Goal: Entertainment & Leisure: Consume media (video, audio)

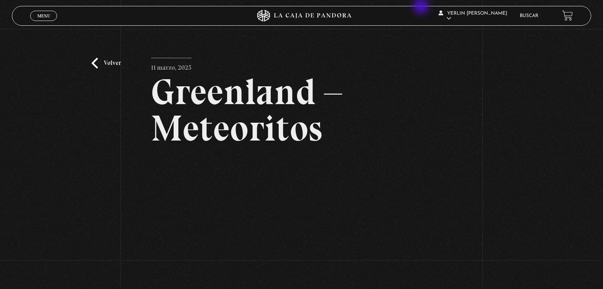
scroll to position [97, 0]
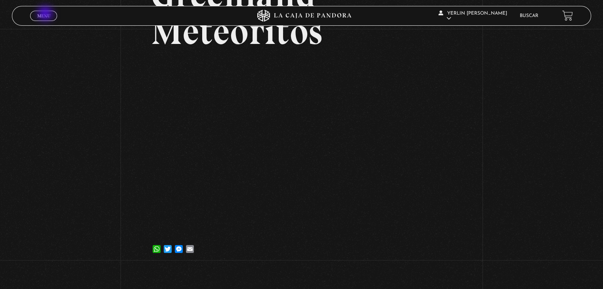
click at [46, 14] on span "Menu" at bounding box center [43, 15] width 13 height 5
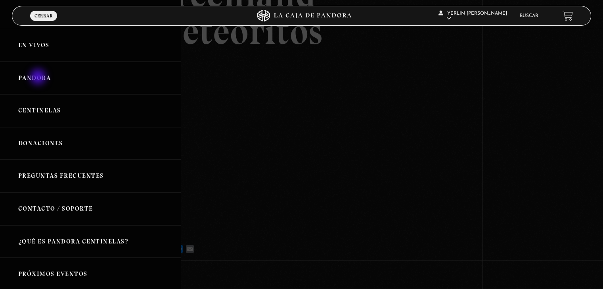
click at [39, 78] on link "Pandora" at bounding box center [90, 78] width 181 height 33
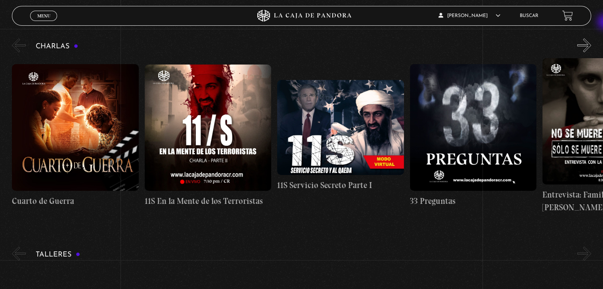
scroll to position [128, 0]
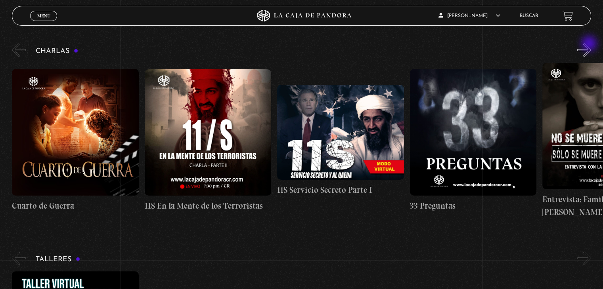
click at [590, 44] on button "»" at bounding box center [584, 50] width 14 height 14
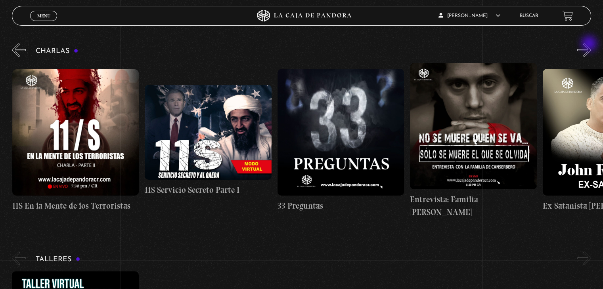
click at [590, 44] on button "»" at bounding box center [584, 50] width 14 height 14
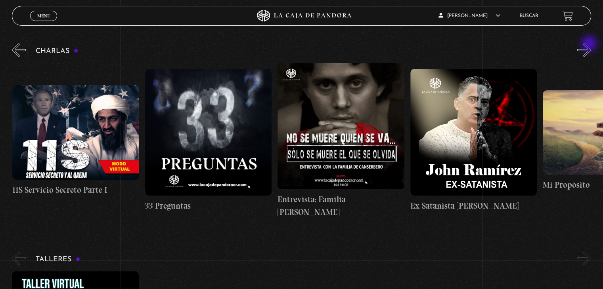
click at [590, 44] on button "»" at bounding box center [584, 50] width 14 height 14
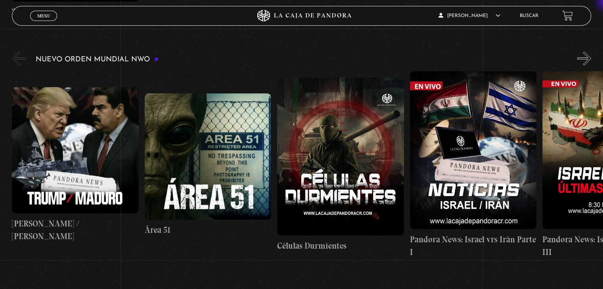
scroll to position [540, 0]
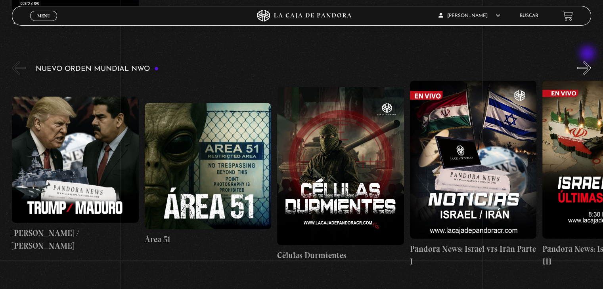
click at [588, 61] on button "»" at bounding box center [584, 68] width 14 height 14
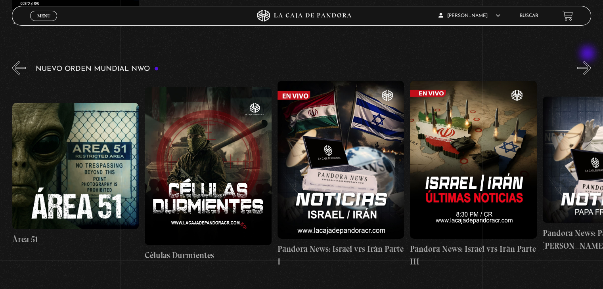
click at [588, 61] on button "»" at bounding box center [584, 68] width 14 height 14
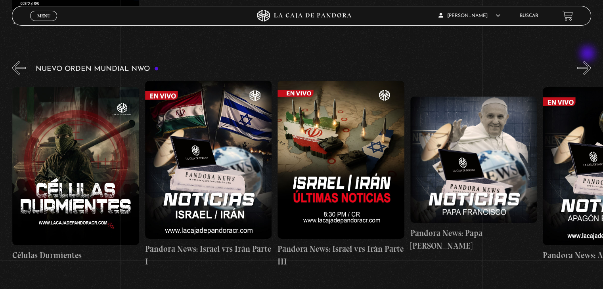
click at [588, 61] on button "»" at bounding box center [584, 68] width 14 height 14
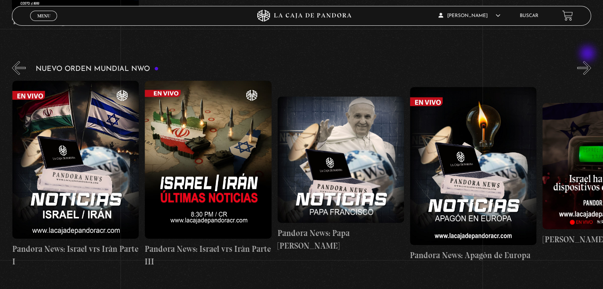
click at [588, 61] on button "»" at bounding box center [584, 68] width 14 height 14
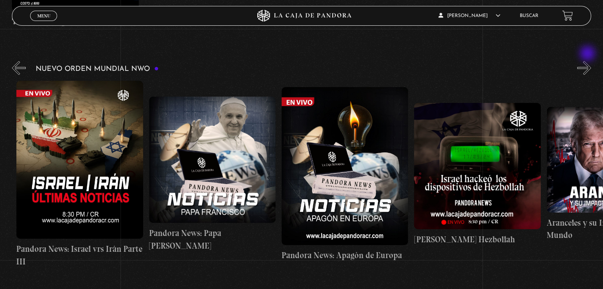
click at [588, 61] on button "»" at bounding box center [584, 68] width 14 height 14
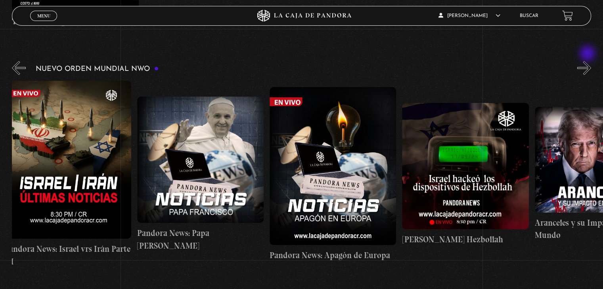
click at [588, 61] on button "»" at bounding box center [584, 68] width 14 height 14
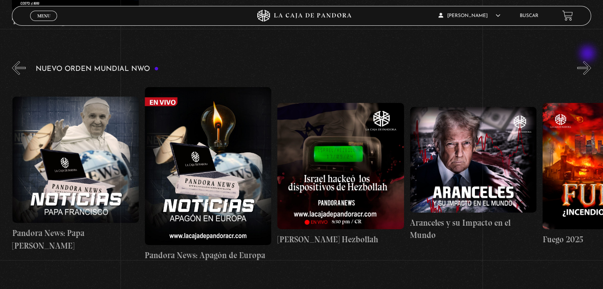
click at [588, 61] on button "»" at bounding box center [584, 68] width 14 height 14
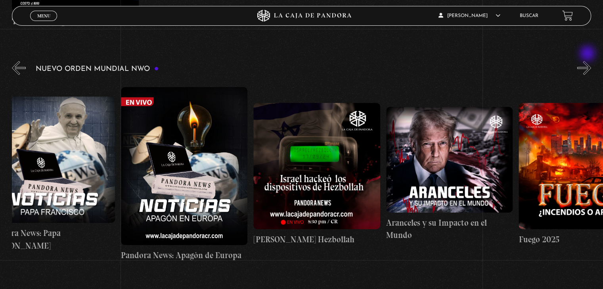
click at [588, 61] on button "»" at bounding box center [584, 68] width 14 height 14
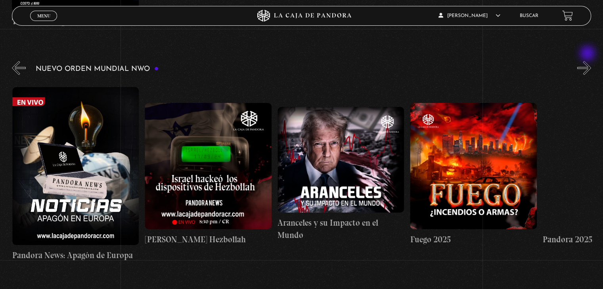
click at [588, 61] on button "»" at bounding box center [584, 68] width 14 height 14
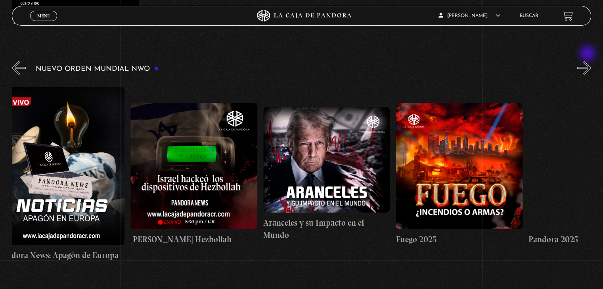
click at [588, 61] on button "»" at bounding box center [584, 68] width 14 height 14
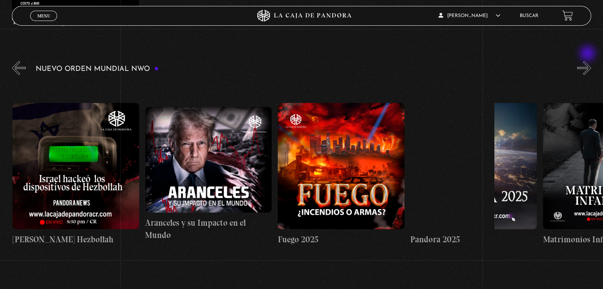
click at [588, 61] on button "»" at bounding box center [584, 68] width 14 height 14
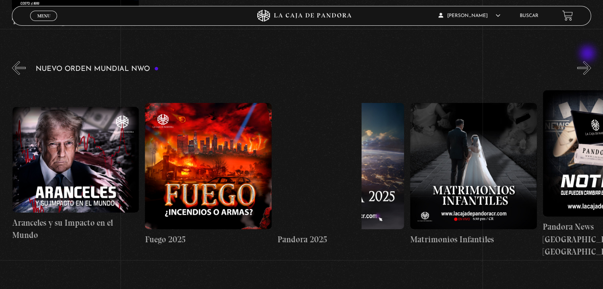
click at [588, 61] on button "»" at bounding box center [584, 68] width 14 height 14
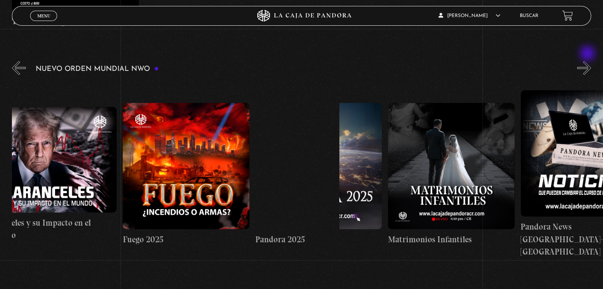
click at [588, 61] on button "»" at bounding box center [584, 68] width 14 height 14
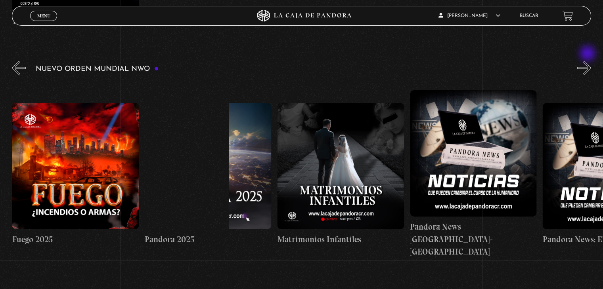
click at [588, 61] on button "»" at bounding box center [584, 68] width 14 height 14
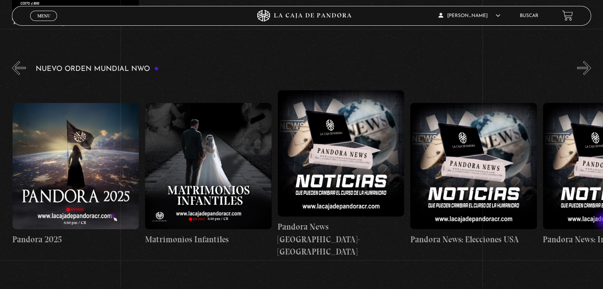
scroll to position [793, 0]
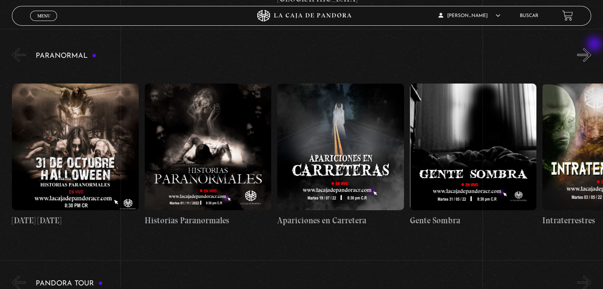
click at [591, 48] on button "»" at bounding box center [584, 55] width 14 height 14
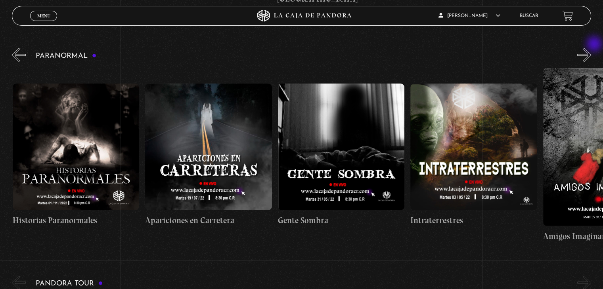
click at [591, 48] on button "»" at bounding box center [584, 55] width 14 height 14
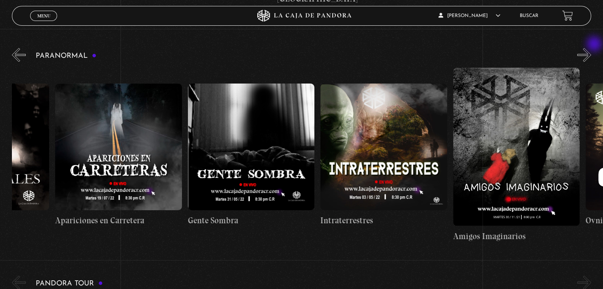
click at [591, 48] on button "»" at bounding box center [584, 55] width 14 height 14
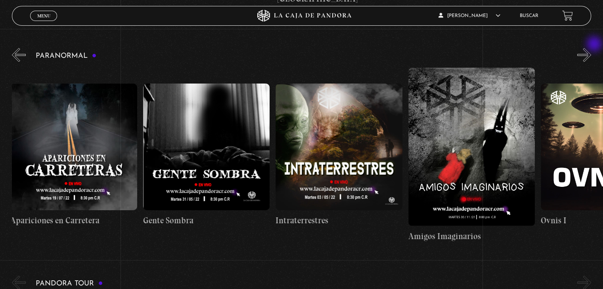
click at [591, 48] on button "»" at bounding box center [584, 55] width 14 height 14
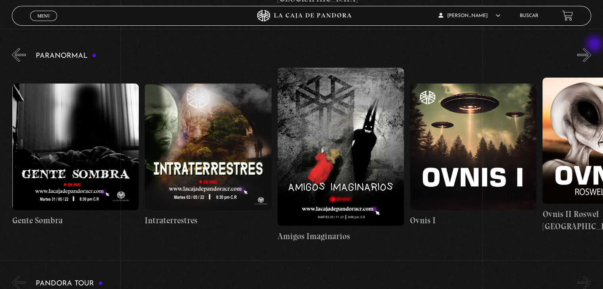
scroll to position [0, 398]
click at [591, 48] on button "»" at bounding box center [584, 55] width 14 height 14
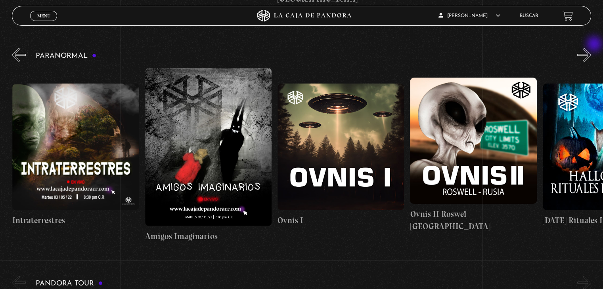
click at [591, 48] on button "»" at bounding box center [584, 55] width 14 height 14
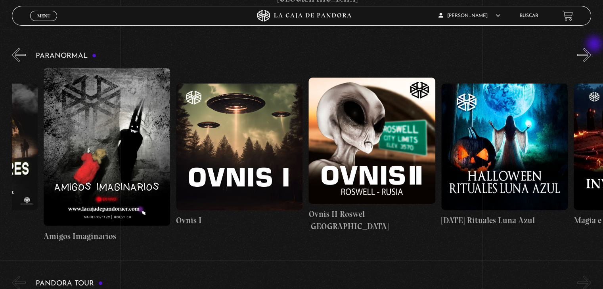
click at [591, 48] on button "»" at bounding box center [584, 55] width 14 height 14
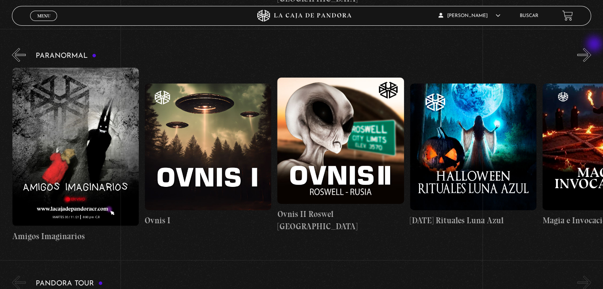
click at [591, 48] on button "»" at bounding box center [584, 55] width 14 height 14
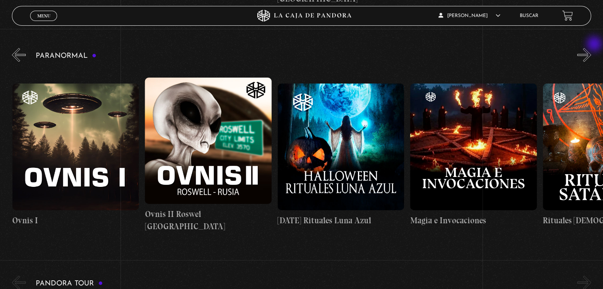
click at [591, 48] on button "»" at bounding box center [584, 55] width 14 height 14
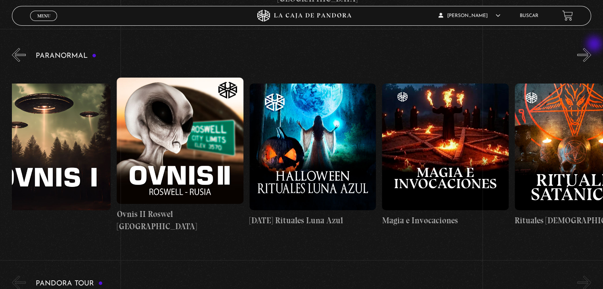
scroll to position [0, 861]
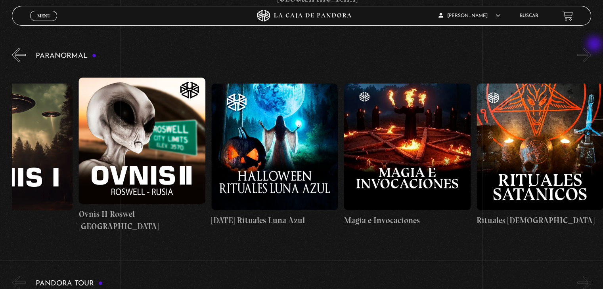
click at [591, 48] on button "»" at bounding box center [584, 55] width 14 height 14
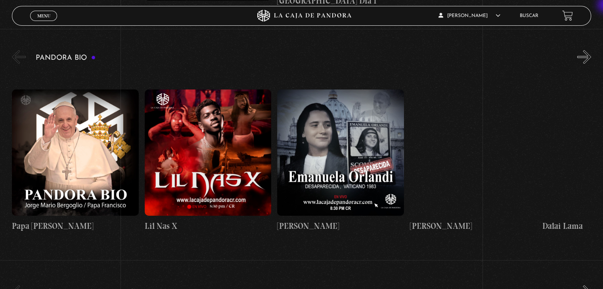
scroll to position [1235, 0]
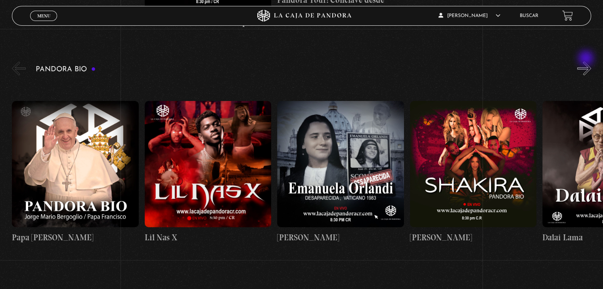
click at [587, 61] on button "»" at bounding box center [584, 68] width 14 height 14
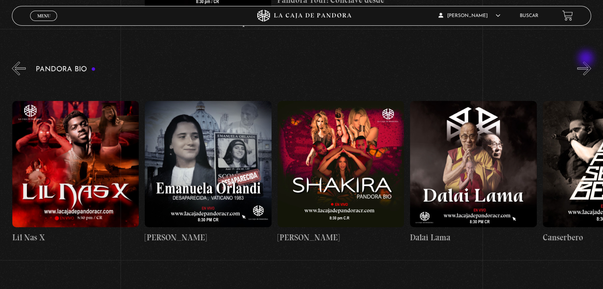
click at [587, 61] on button "»" at bounding box center [584, 68] width 14 height 14
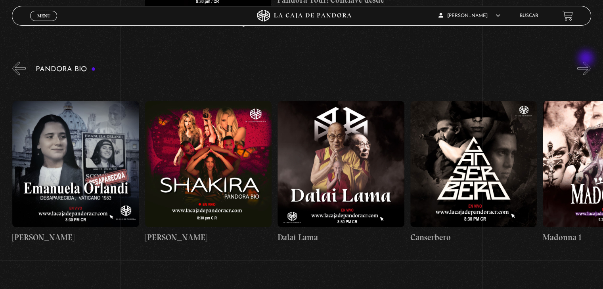
click at [587, 61] on button "»" at bounding box center [584, 68] width 14 height 14
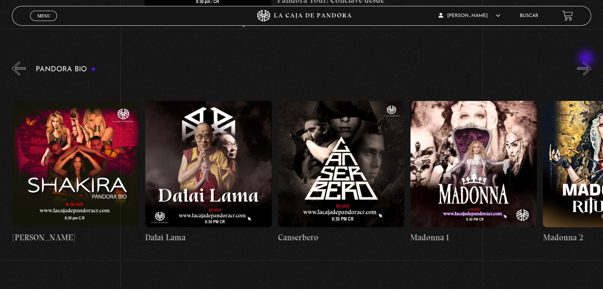
scroll to position [0, 398]
click at [587, 61] on button "»" at bounding box center [584, 68] width 14 height 14
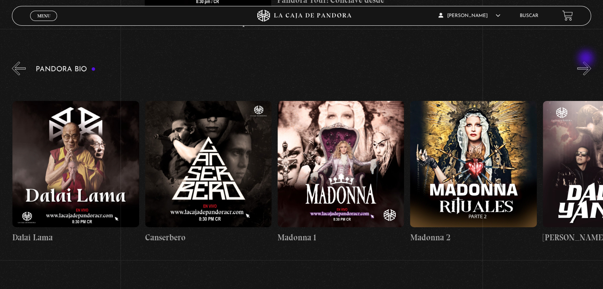
click at [587, 61] on button "»" at bounding box center [584, 68] width 14 height 14
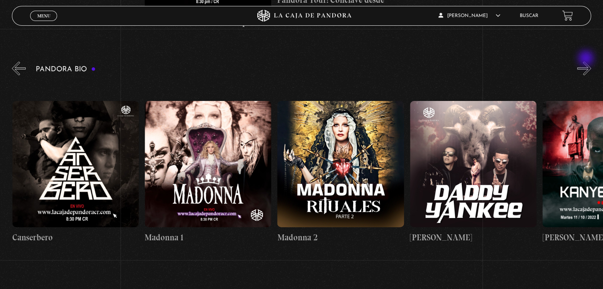
click at [587, 61] on button "»" at bounding box center [584, 68] width 14 height 14
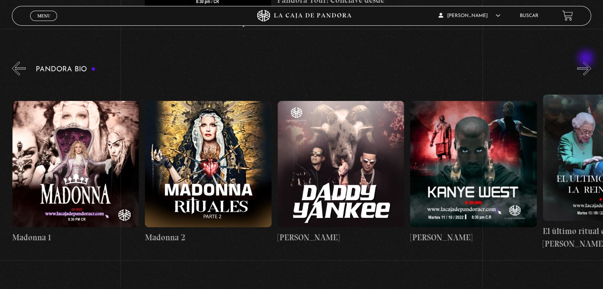
click at [587, 61] on button "»" at bounding box center [584, 68] width 14 height 14
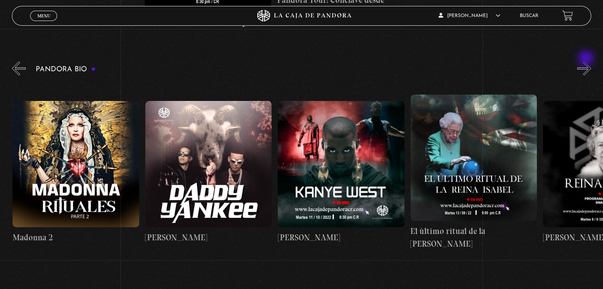
click at [587, 61] on button "»" at bounding box center [584, 68] width 14 height 14
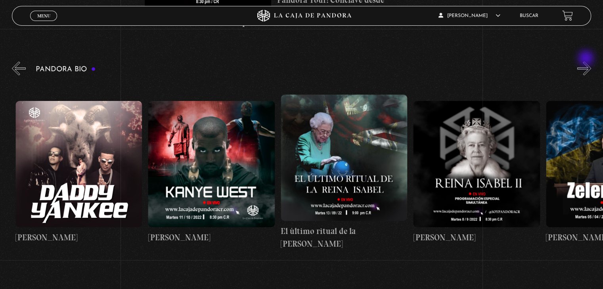
click at [587, 61] on button "»" at bounding box center [584, 68] width 14 height 14
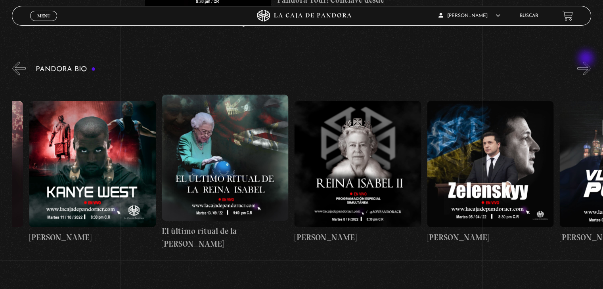
click at [587, 61] on button "»" at bounding box center [584, 68] width 14 height 14
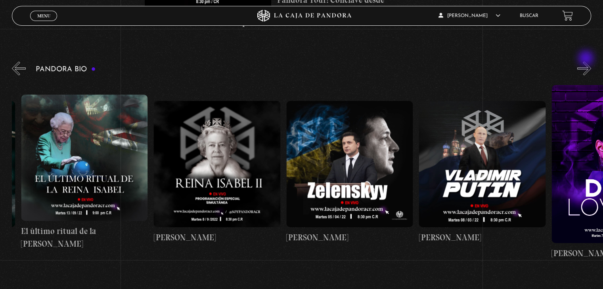
click at [587, 61] on button "»" at bounding box center [584, 68] width 14 height 14
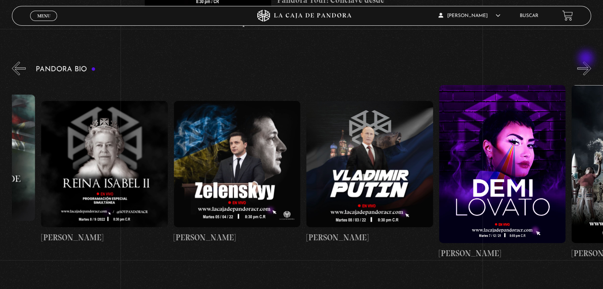
click at [587, 61] on button "»" at bounding box center [584, 68] width 14 height 14
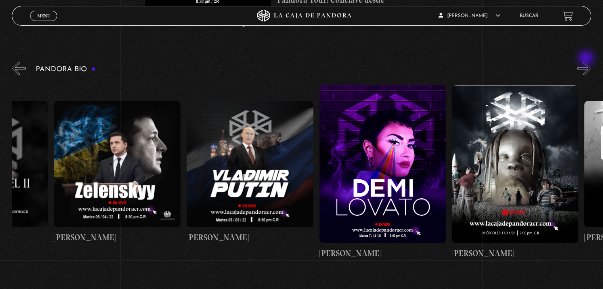
click at [587, 61] on button "»" at bounding box center [584, 68] width 14 height 14
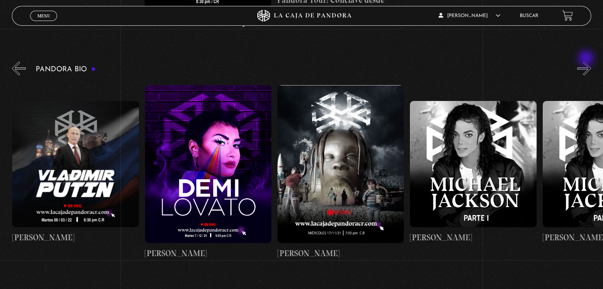
click at [587, 61] on button "»" at bounding box center [584, 68] width 14 height 14
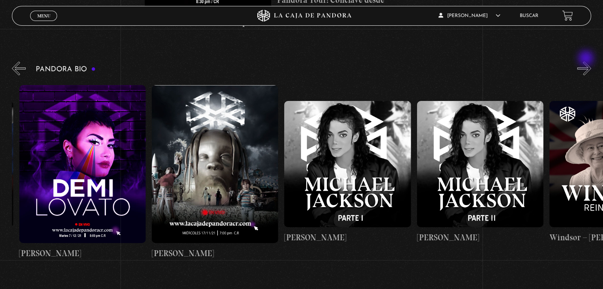
click at [587, 61] on button "»" at bounding box center [584, 68] width 14 height 14
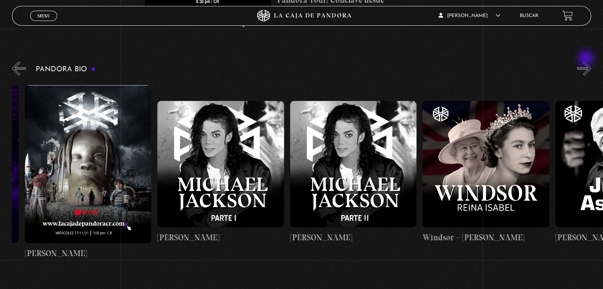
click at [587, 61] on button "»" at bounding box center [584, 68] width 14 height 14
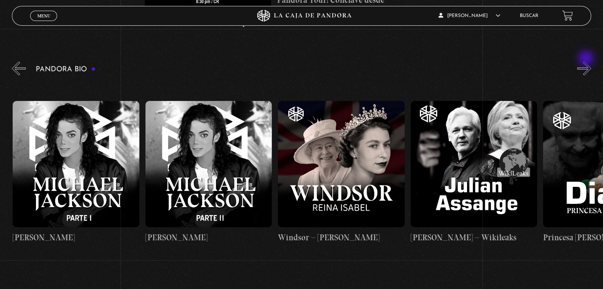
click at [587, 61] on button "»" at bounding box center [584, 68] width 14 height 14
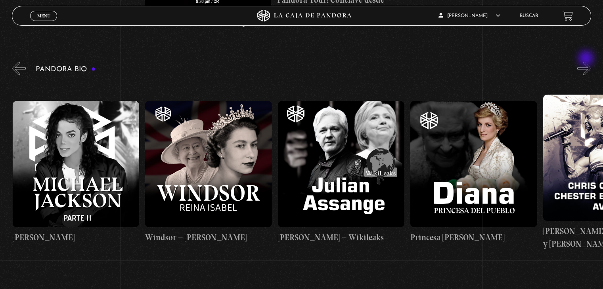
click at [587, 61] on button "»" at bounding box center [584, 68] width 14 height 14
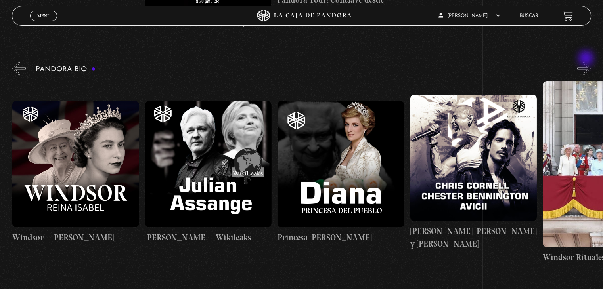
scroll to position [0, 2386]
click at [587, 61] on button "»" at bounding box center [584, 68] width 14 height 14
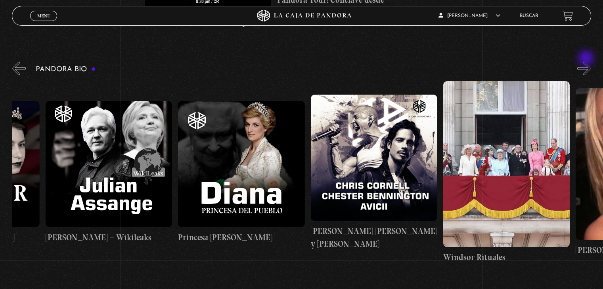
click at [587, 61] on button "»" at bounding box center [584, 68] width 14 height 14
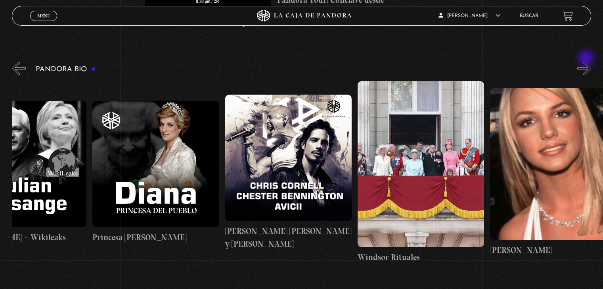
scroll to position [0, 2585]
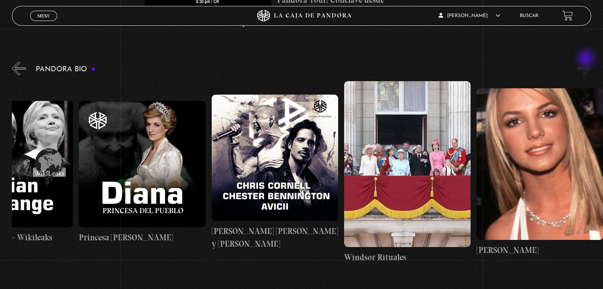
click at [587, 61] on button "»" at bounding box center [584, 68] width 14 height 14
drag, startPoint x: 587, startPoint y: 59, endPoint x: 590, endPoint y: 180, distance: 120.6
click at [590, 180] on div at bounding box center [307, 172] width 591 height 182
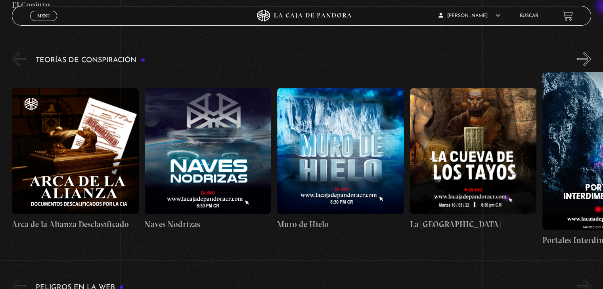
scroll to position [1710, 0]
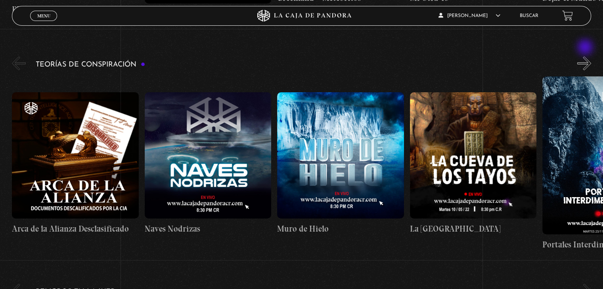
click at [586, 57] on button "»" at bounding box center [584, 64] width 14 height 14
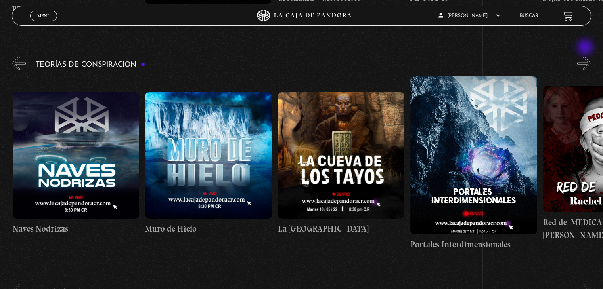
click at [586, 57] on button "»" at bounding box center [584, 64] width 14 height 14
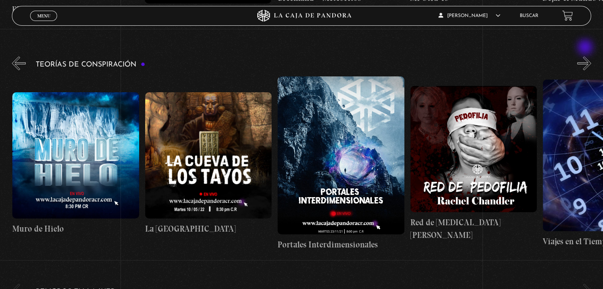
scroll to position [0, 265]
click at [586, 57] on button "»" at bounding box center [584, 64] width 14 height 14
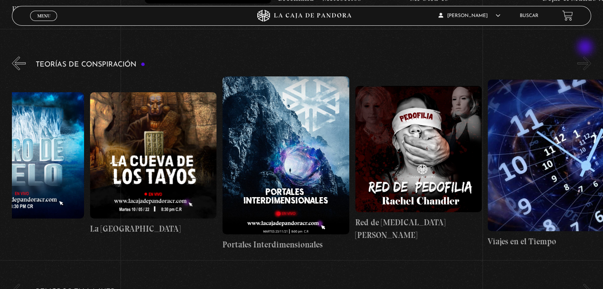
scroll to position [0, 331]
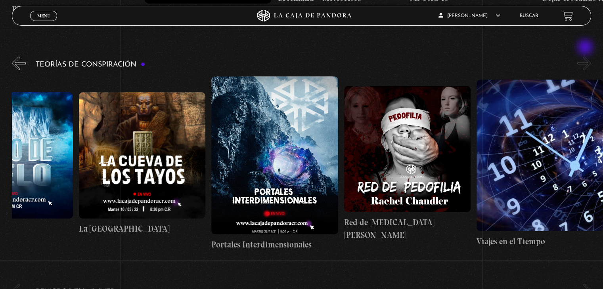
click at [586, 57] on button "»" at bounding box center [584, 64] width 14 height 14
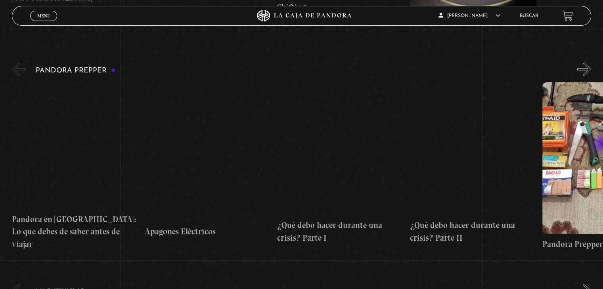
scroll to position [2187, 0]
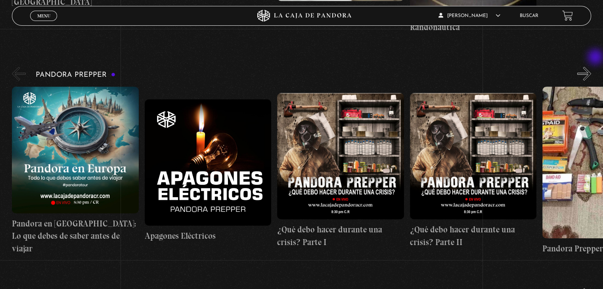
click at [591, 67] on button "»" at bounding box center [584, 74] width 14 height 14
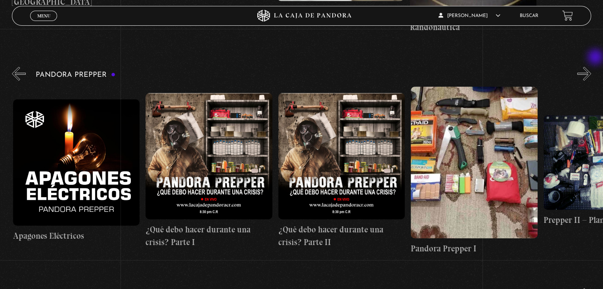
click at [591, 67] on button "»" at bounding box center [584, 74] width 14 height 14
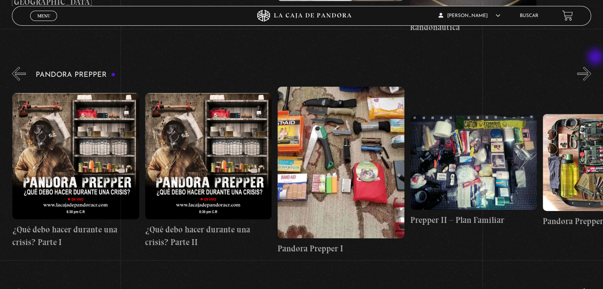
scroll to position [0, 265]
click at [591, 67] on button "»" at bounding box center [584, 74] width 14 height 14
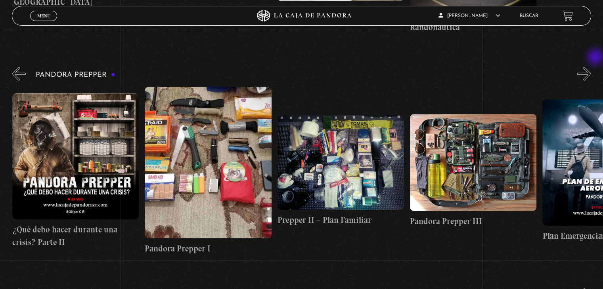
scroll to position [0, 398]
click at [591, 67] on button "»" at bounding box center [584, 74] width 14 height 14
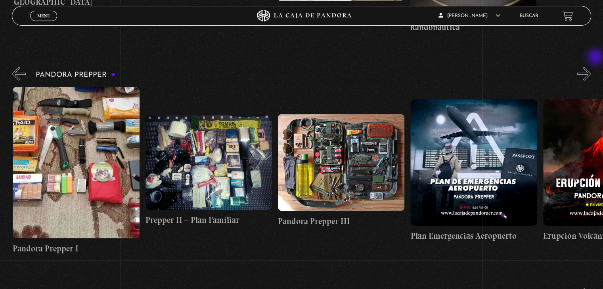
scroll to position [0, 530]
click at [591, 67] on button "»" at bounding box center [584, 74] width 14 height 14
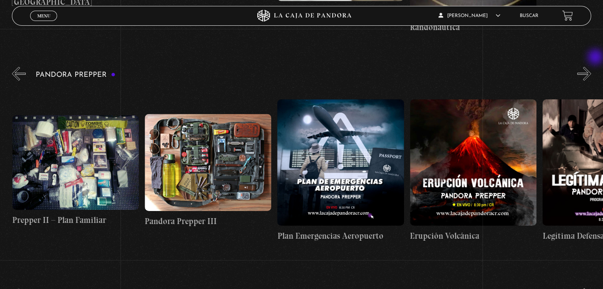
click at [591, 67] on button "»" at bounding box center [584, 74] width 14 height 14
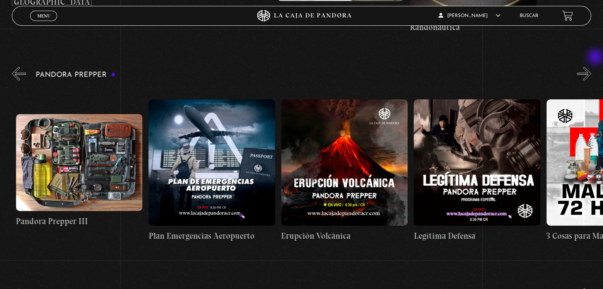
scroll to position [0, 795]
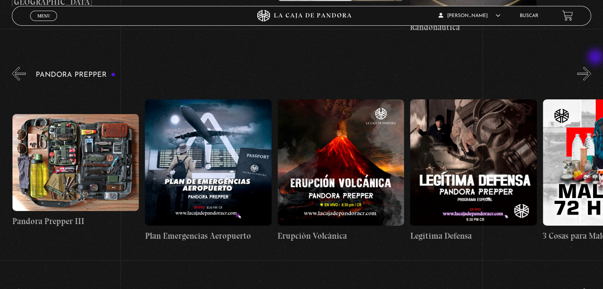
click at [591, 67] on button "»" at bounding box center [584, 74] width 14 height 14
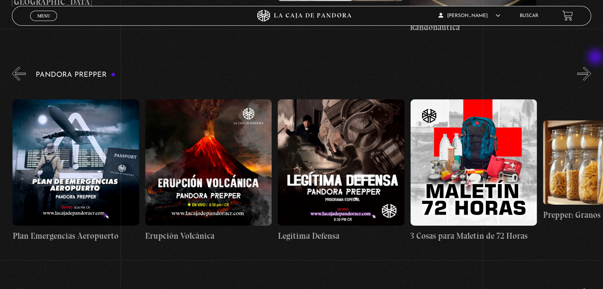
scroll to position [0, 928]
click at [465, 140] on figure at bounding box center [473, 163] width 126 height 126
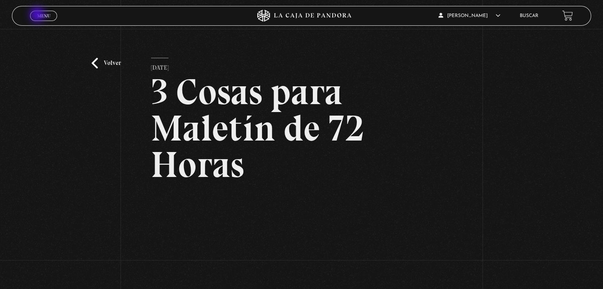
click at [38, 15] on span "Menu" at bounding box center [43, 15] width 13 height 5
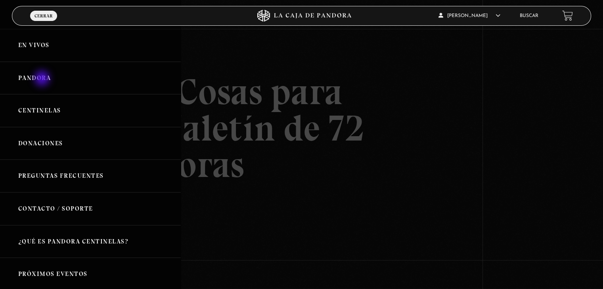
click at [43, 79] on link "Pandora" at bounding box center [90, 78] width 181 height 33
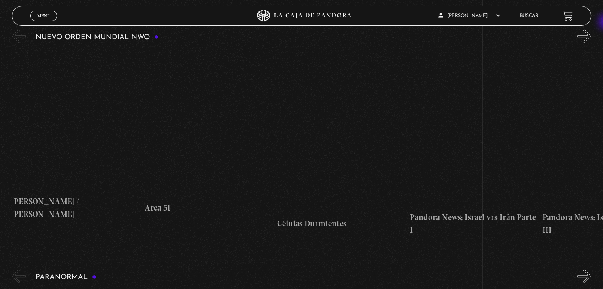
scroll to position [580, 0]
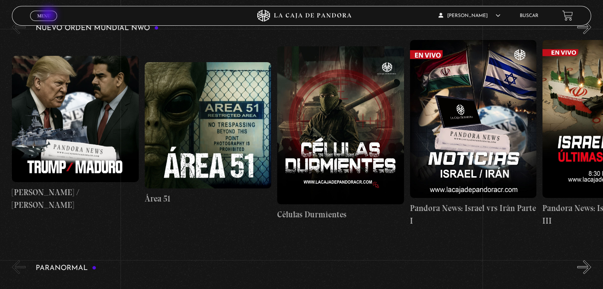
click at [49, 15] on span "Menu" at bounding box center [43, 15] width 13 height 5
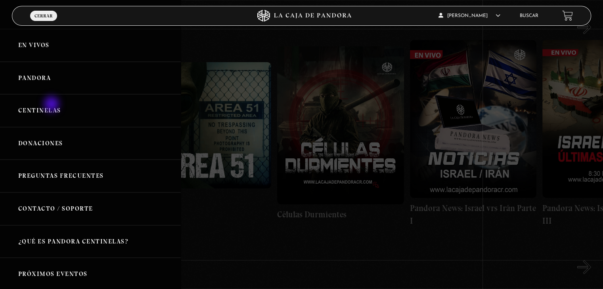
click at [52, 105] on link "Centinelas" at bounding box center [90, 110] width 181 height 33
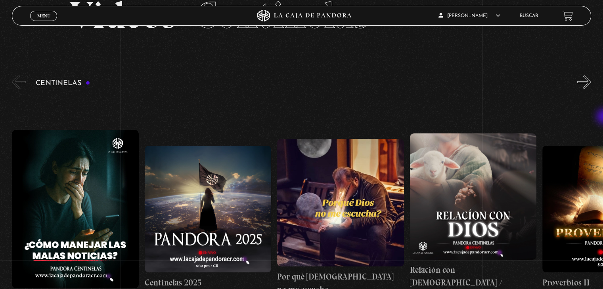
scroll to position [51, 0]
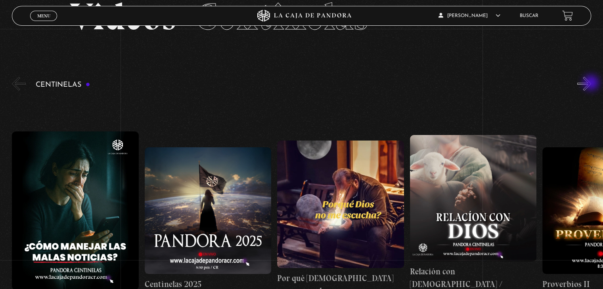
click at [591, 84] on button "»" at bounding box center [584, 84] width 14 height 14
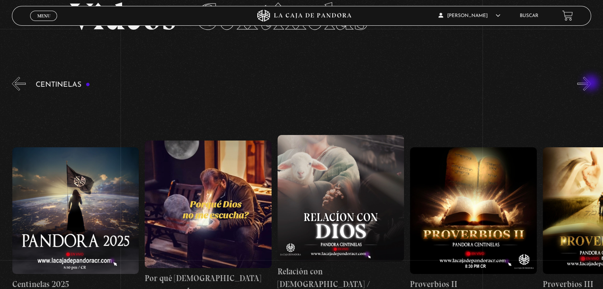
click at [591, 84] on button "»" at bounding box center [584, 84] width 14 height 14
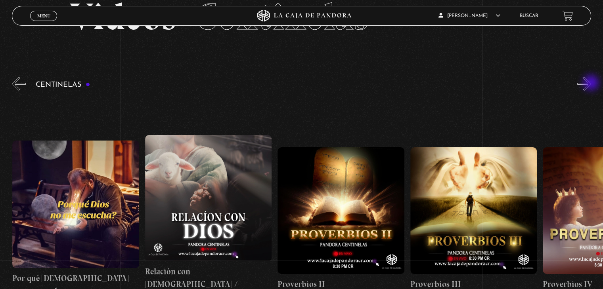
click at [591, 84] on button "»" at bounding box center [584, 84] width 14 height 14
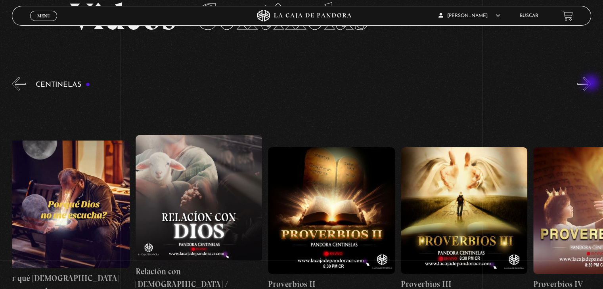
click at [591, 84] on button "»" at bounding box center [584, 84] width 14 height 14
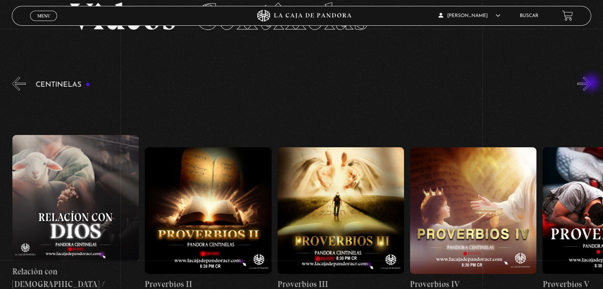
click at [591, 84] on button "»" at bounding box center [584, 84] width 14 height 14
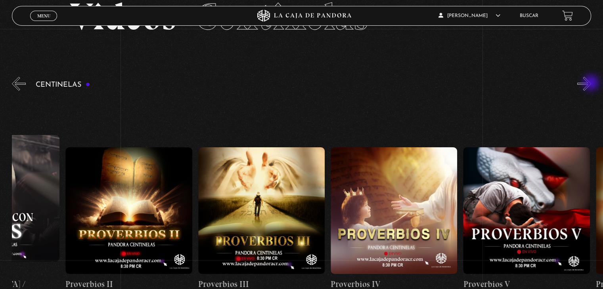
click at [591, 84] on button "»" at bounding box center [584, 84] width 14 height 14
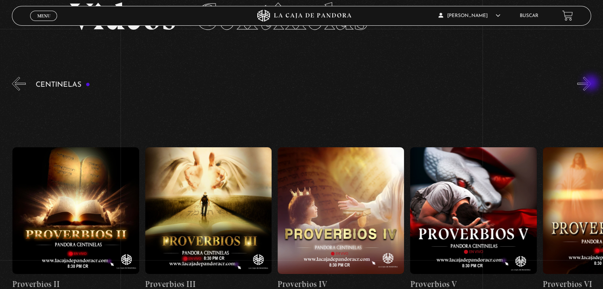
click at [591, 84] on button "»" at bounding box center [584, 84] width 14 height 14
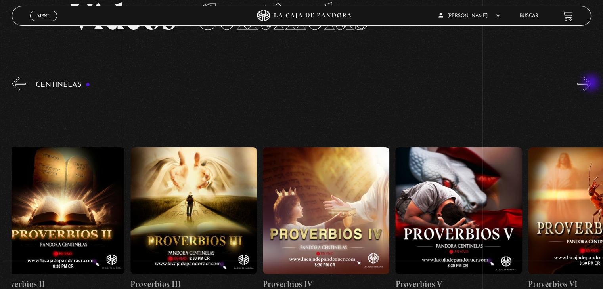
click at [591, 84] on button "»" at bounding box center [584, 84] width 14 height 14
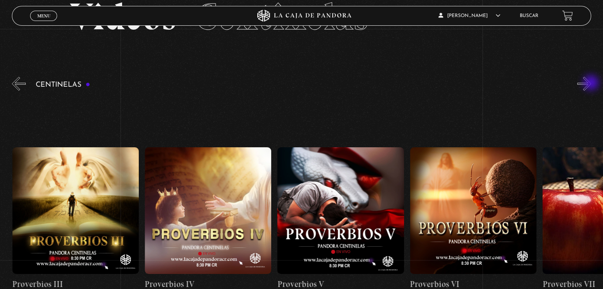
click at [591, 84] on button "»" at bounding box center [584, 84] width 14 height 14
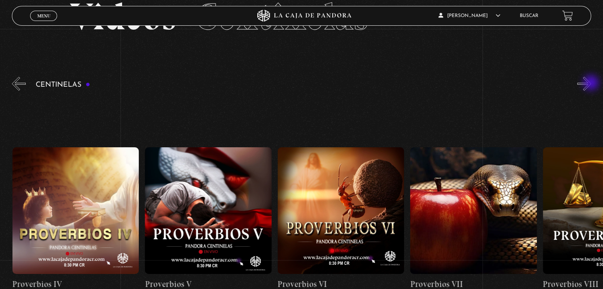
click at [591, 84] on button "»" at bounding box center [584, 84] width 14 height 14
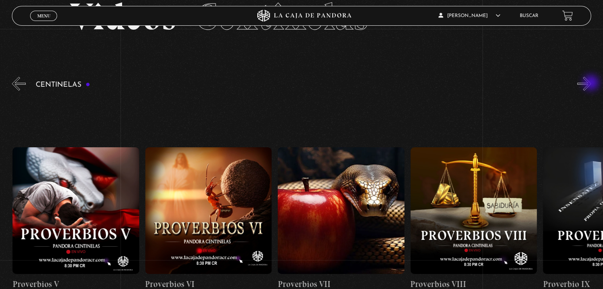
click at [591, 84] on button "»" at bounding box center [584, 84] width 14 height 14
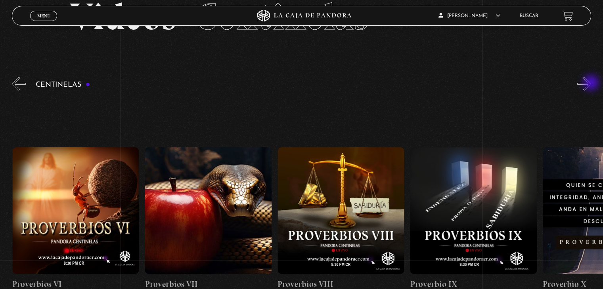
click at [591, 84] on button "»" at bounding box center [584, 84] width 14 height 14
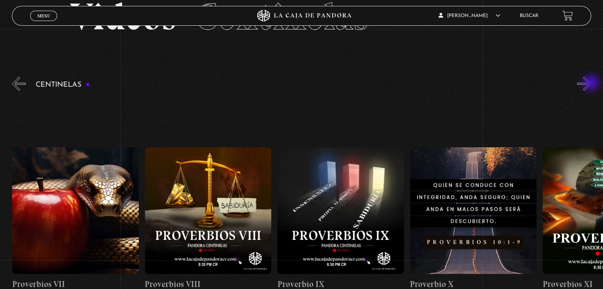
click at [591, 84] on button "»" at bounding box center [584, 84] width 14 height 14
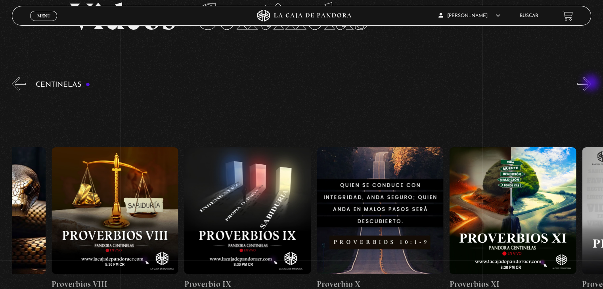
click at [591, 84] on button "»" at bounding box center [584, 84] width 14 height 14
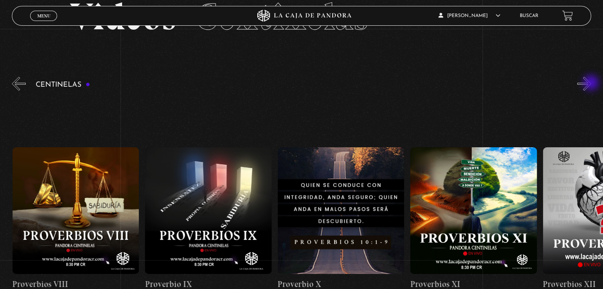
click at [591, 84] on button "»" at bounding box center [584, 84] width 14 height 14
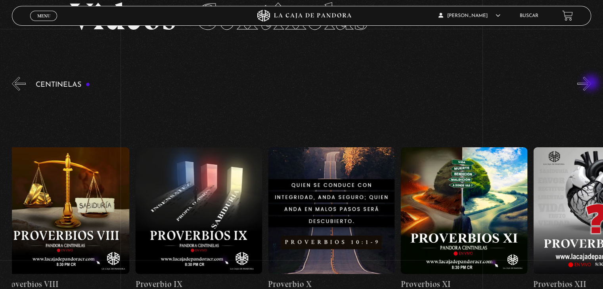
click at [591, 84] on button "»" at bounding box center [584, 84] width 14 height 14
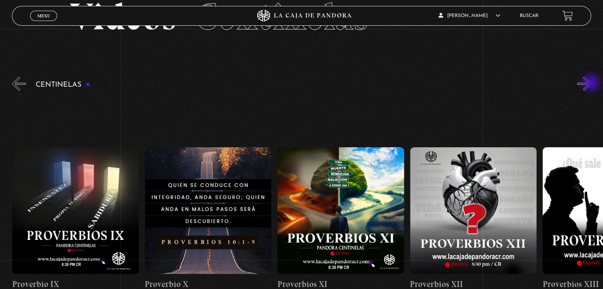
click at [591, 84] on button "»" at bounding box center [584, 84] width 14 height 14
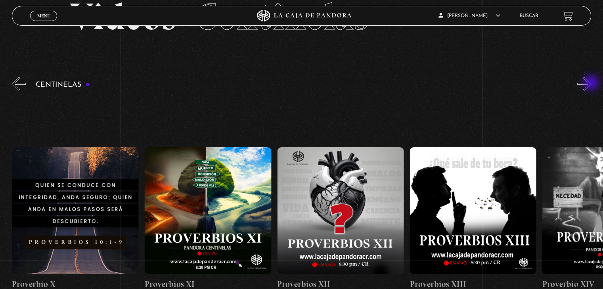
click at [591, 84] on button "»" at bounding box center [584, 84] width 14 height 14
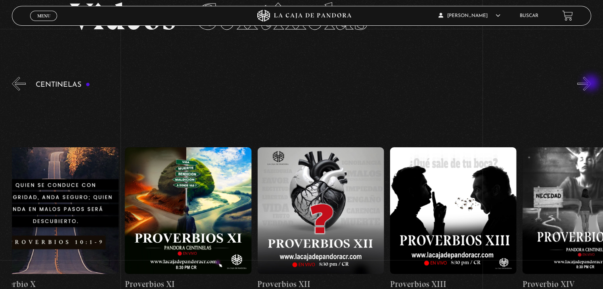
click at [591, 84] on button "»" at bounding box center [584, 84] width 14 height 14
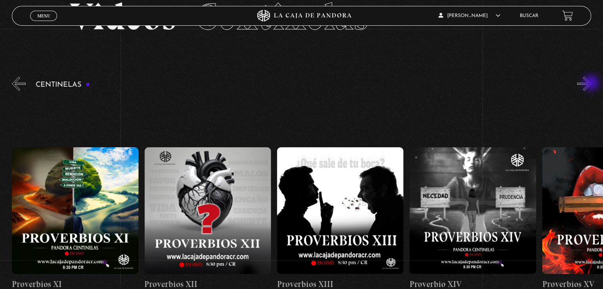
click at [591, 84] on button "»" at bounding box center [584, 84] width 14 height 14
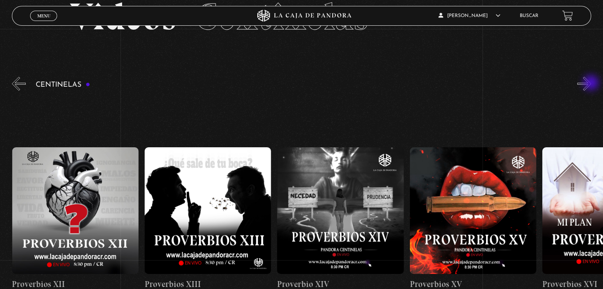
click at [591, 84] on button "»" at bounding box center [584, 84] width 14 height 14
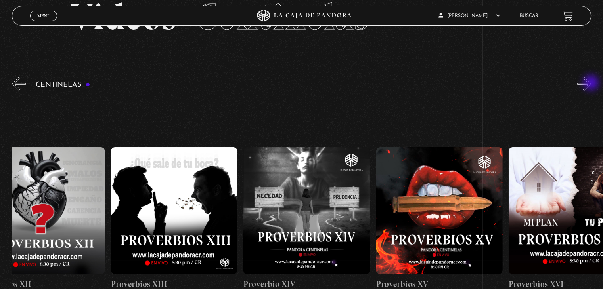
click at [591, 84] on button "»" at bounding box center [584, 84] width 14 height 14
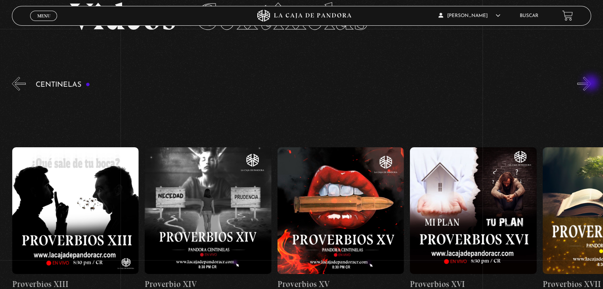
click at [591, 84] on button "»" at bounding box center [584, 84] width 14 height 14
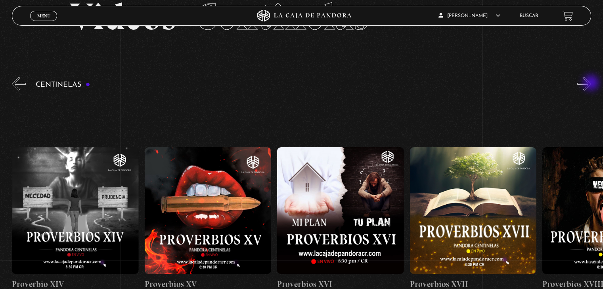
click at [591, 84] on button "»" at bounding box center [584, 84] width 14 height 14
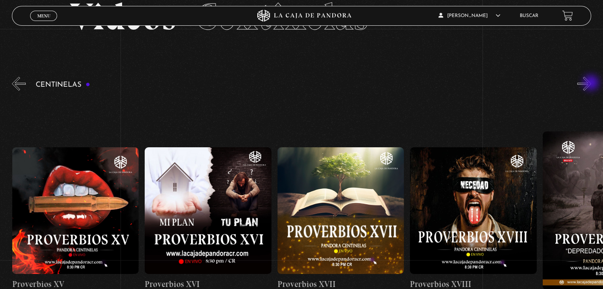
click at [591, 84] on button "»" at bounding box center [584, 84] width 14 height 14
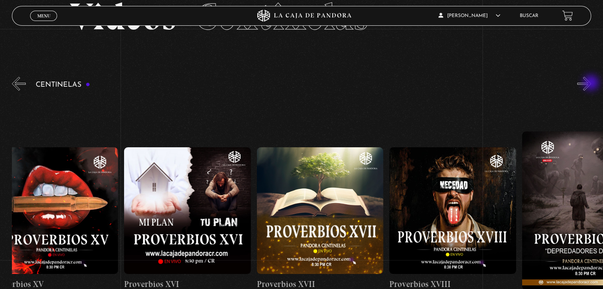
click at [591, 84] on button "»" at bounding box center [584, 84] width 14 height 14
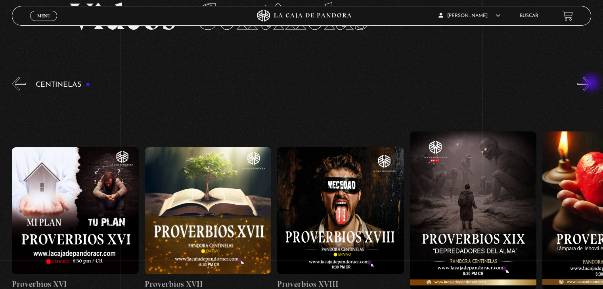
click at [591, 84] on button "»" at bounding box center [584, 84] width 14 height 14
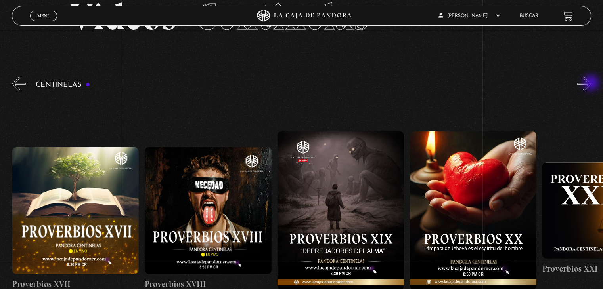
click at [591, 84] on button "»" at bounding box center [584, 84] width 14 height 14
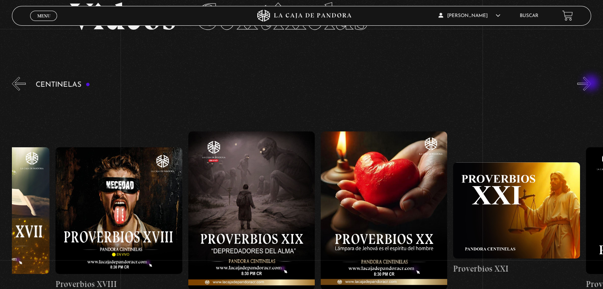
click at [591, 84] on button "»" at bounding box center [584, 84] width 14 height 14
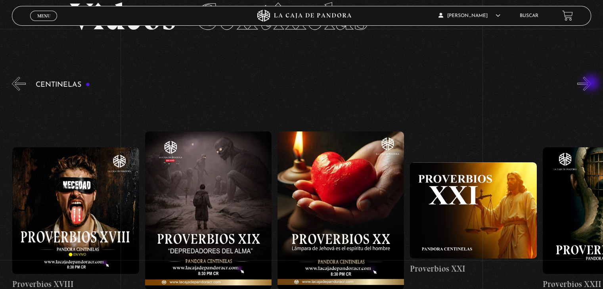
click at [591, 84] on button "»" at bounding box center [584, 84] width 14 height 14
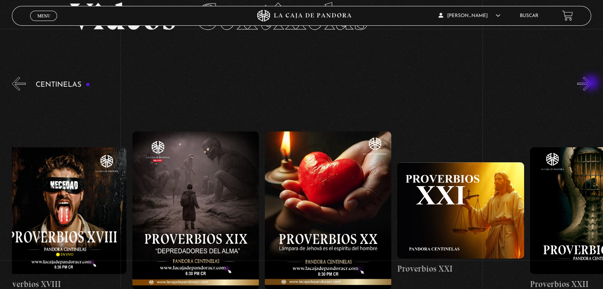
click at [591, 84] on button "»" at bounding box center [584, 84] width 14 height 14
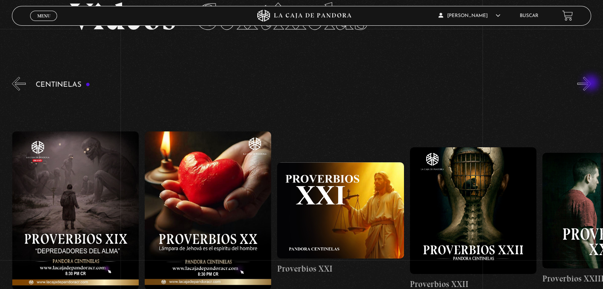
click at [591, 84] on button "»" at bounding box center [584, 84] width 14 height 14
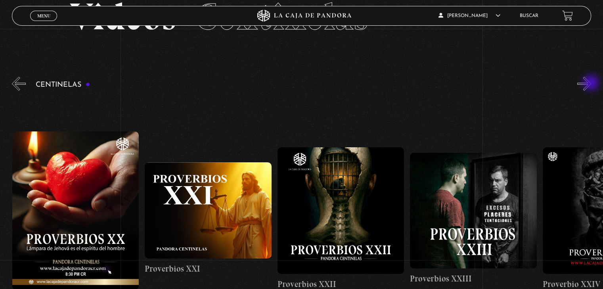
click at [591, 84] on button "»" at bounding box center [584, 84] width 14 height 14
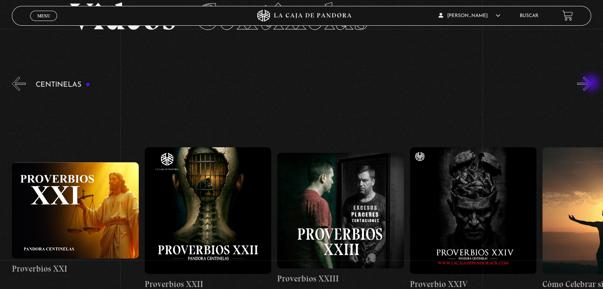
click at [591, 84] on button "»" at bounding box center [584, 84] width 14 height 14
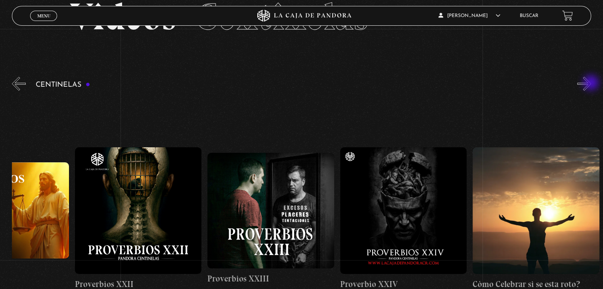
click at [591, 84] on button "»" at bounding box center [584, 84] width 14 height 14
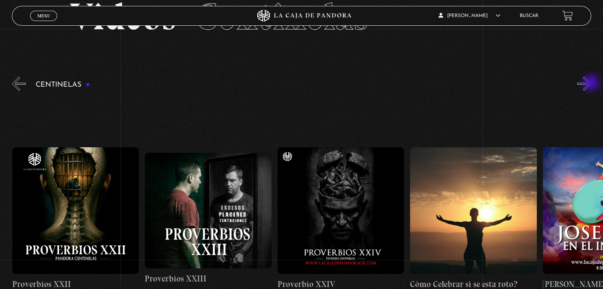
click at [591, 84] on button "»" at bounding box center [584, 84] width 14 height 14
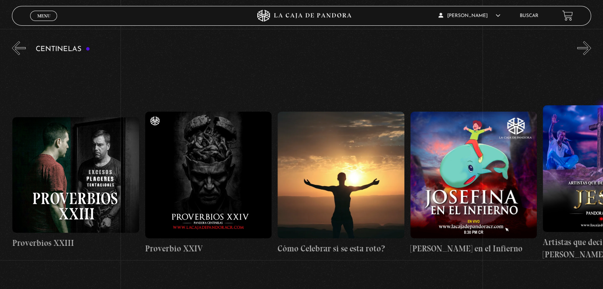
scroll to position [90, 0]
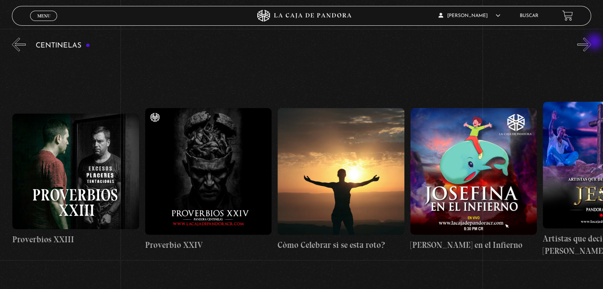
click at [591, 42] on button "»" at bounding box center [584, 45] width 14 height 14
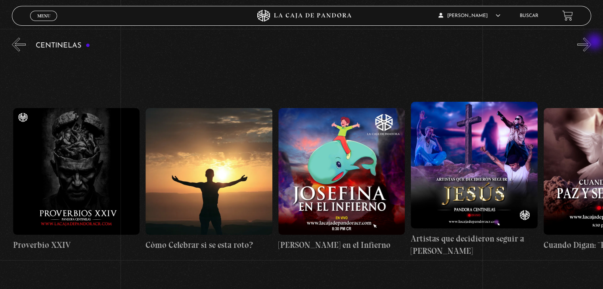
scroll to position [0, 3447]
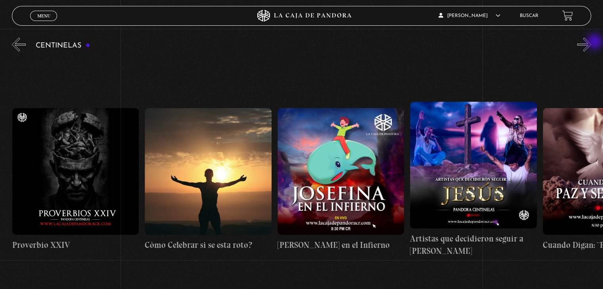
click at [591, 42] on button "»" at bounding box center [584, 45] width 14 height 14
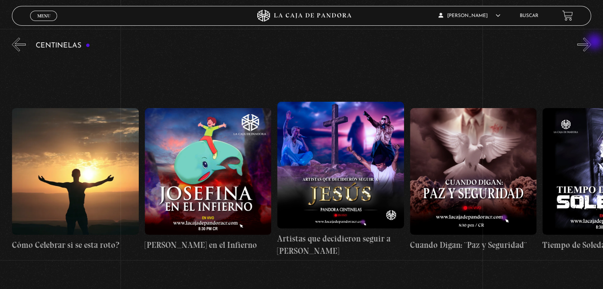
click at [591, 42] on button "»" at bounding box center [584, 45] width 14 height 14
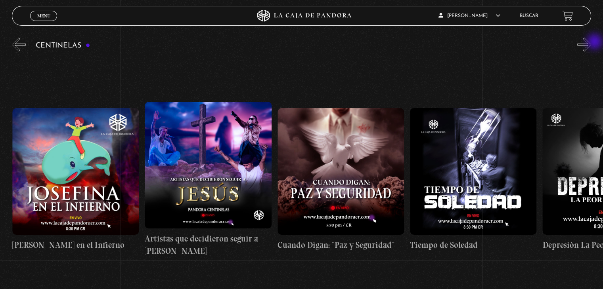
scroll to position [0, 3712]
click at [351, 159] on figure at bounding box center [340, 171] width 126 height 126
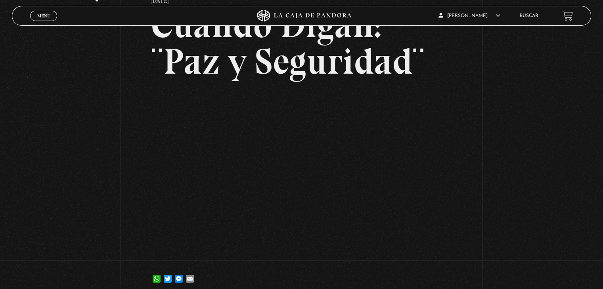
scroll to position [66, 0]
